Goal: Find specific page/section: Find specific page/section

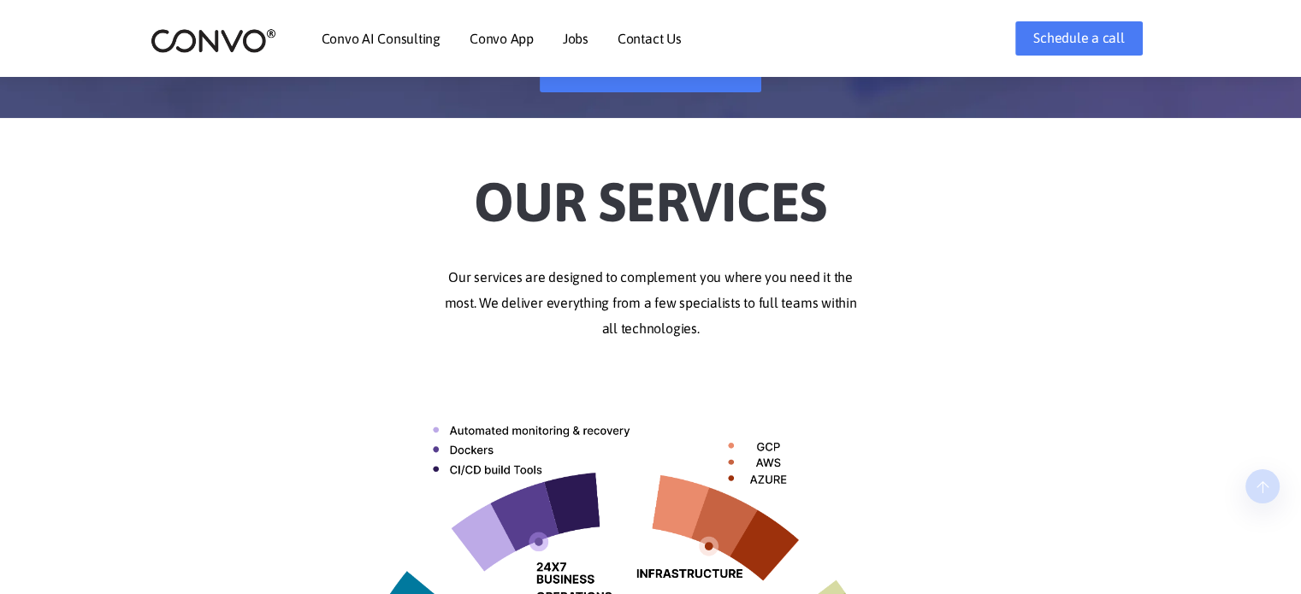
scroll to position [599, 0]
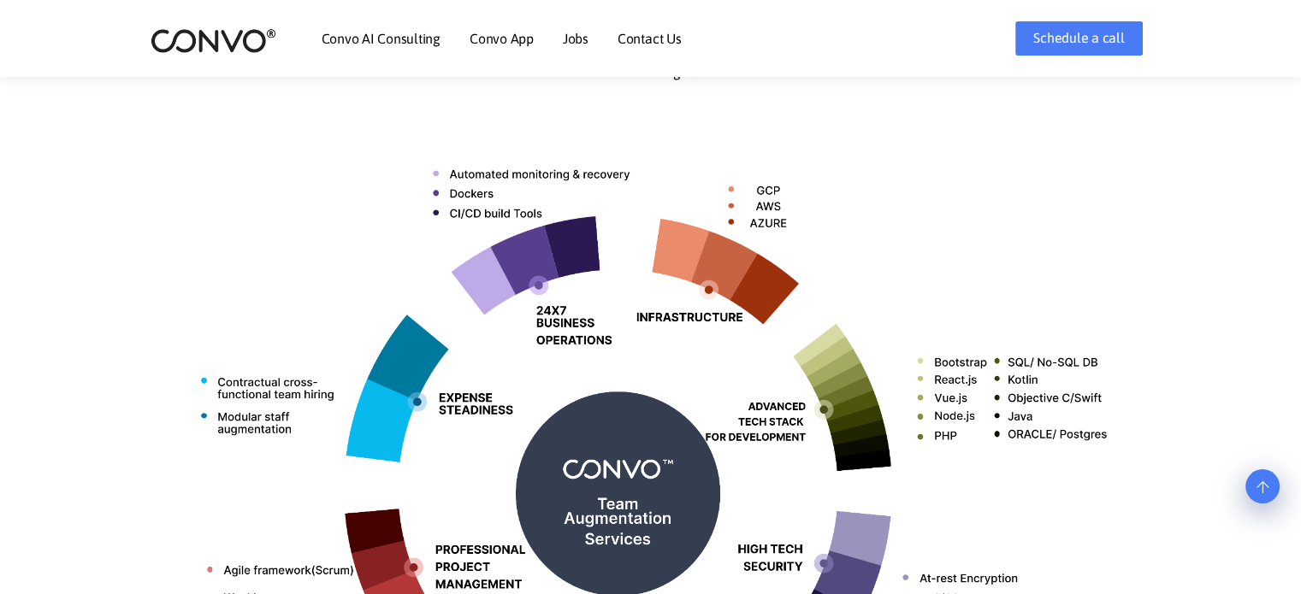
click at [568, 37] on link "Jobs" at bounding box center [576, 39] width 26 height 14
click at [567, 41] on link "Jobs" at bounding box center [576, 39] width 26 height 14
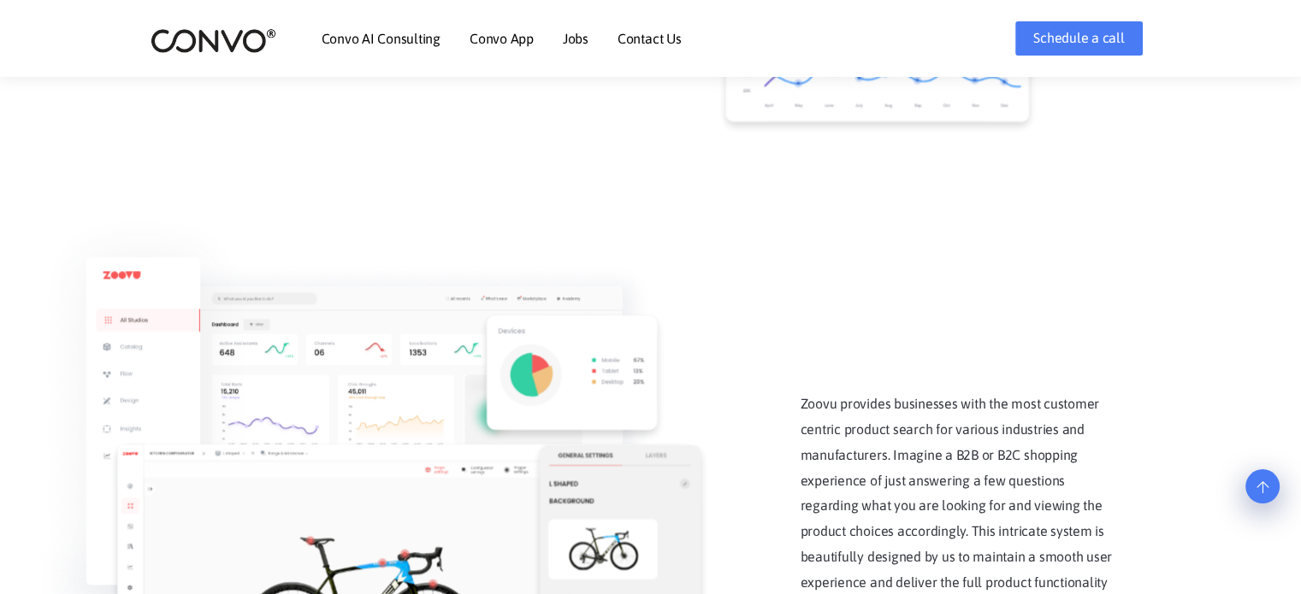
scroll to position [2138, 0]
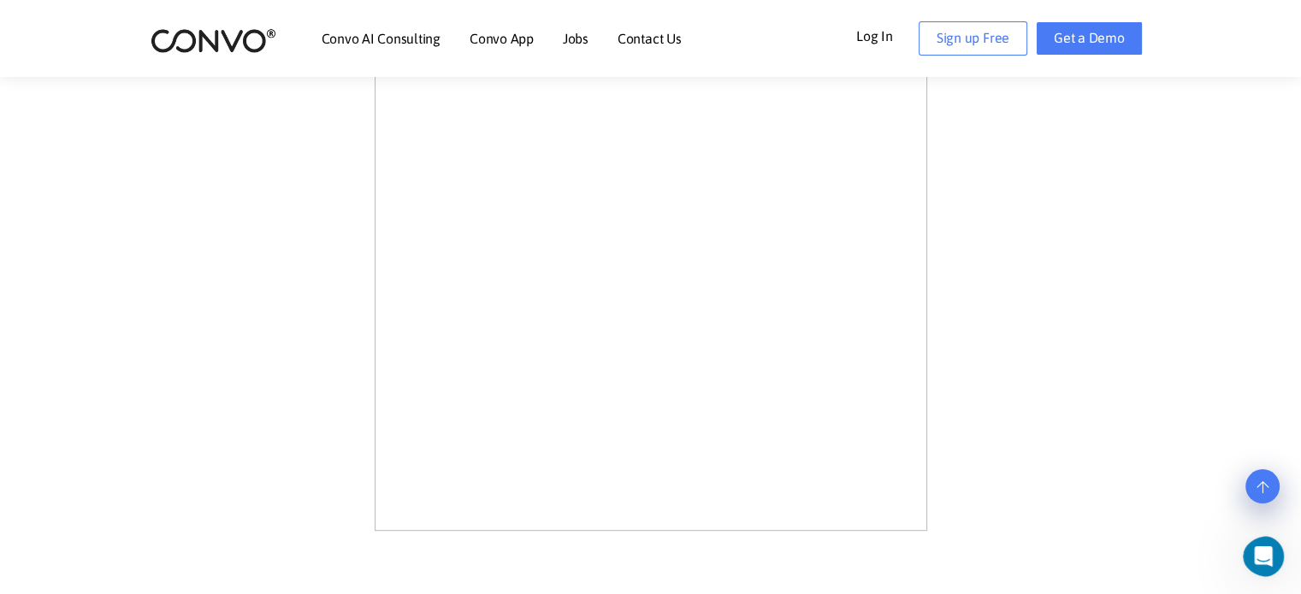
scroll to position [342, 0]
